Goal: Task Accomplishment & Management: Use online tool/utility

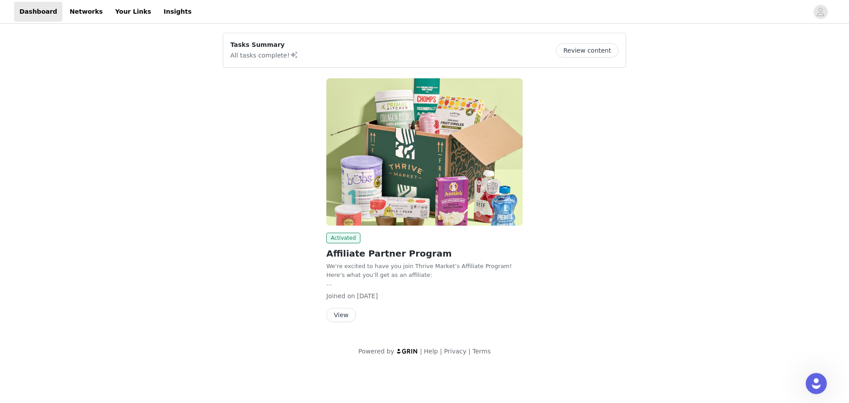
click at [343, 313] on button "View" at bounding box center [341, 315] width 30 height 14
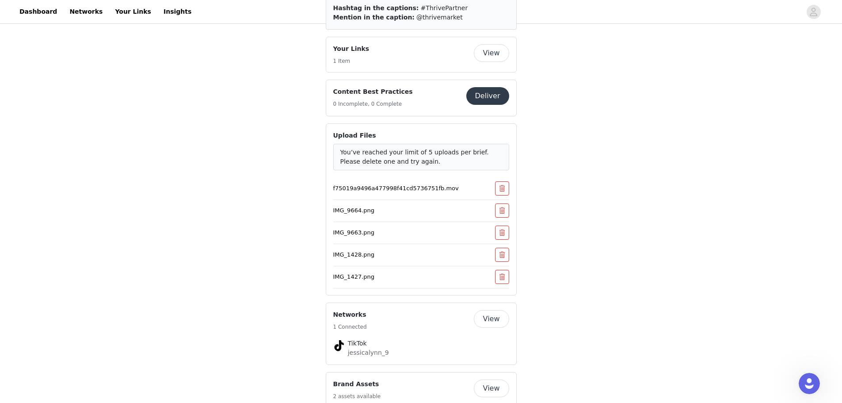
scroll to position [360, 0]
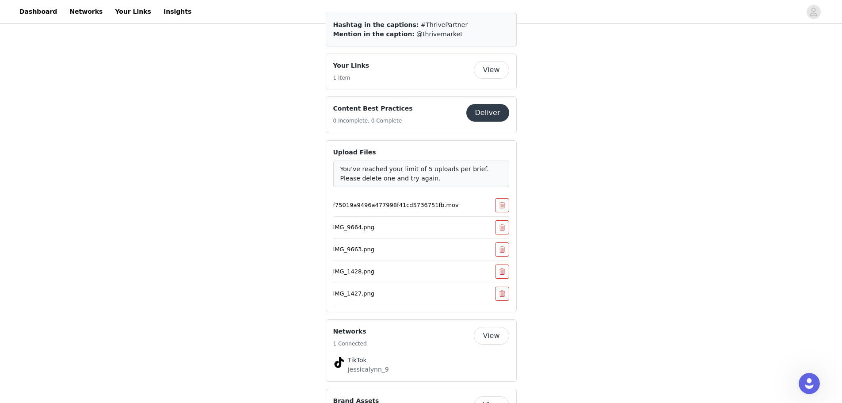
click at [485, 115] on button "Deliver" at bounding box center [487, 113] width 43 height 18
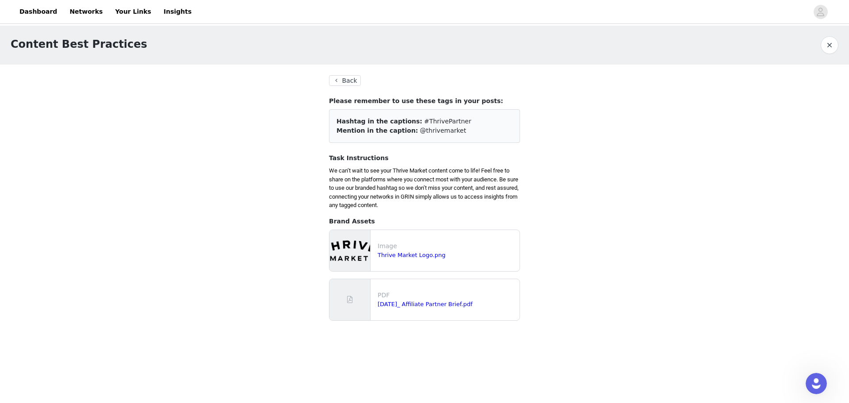
click at [351, 80] on button "Back" at bounding box center [345, 80] width 32 height 11
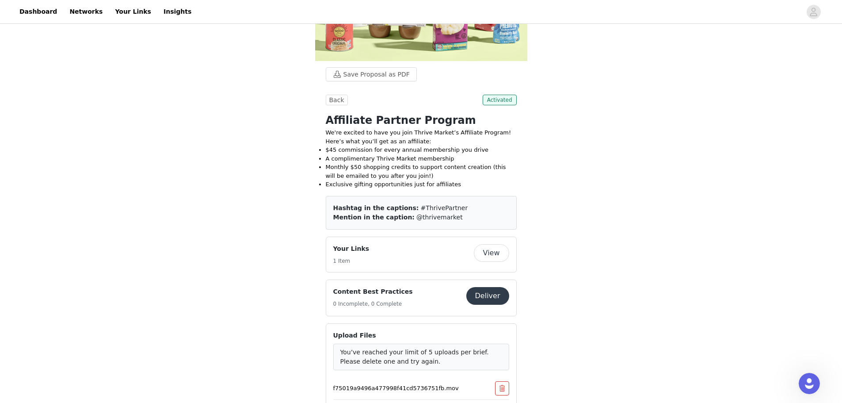
scroll to position [265, 0]
